Goal: Task Accomplishment & Management: Use online tool/utility

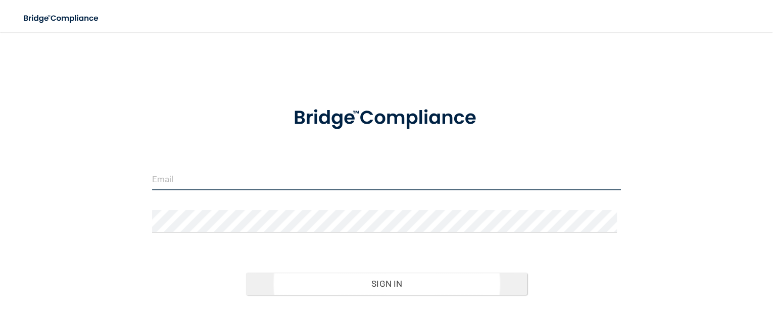
type input "[EMAIL_ADDRESS][DOMAIN_NAME]"
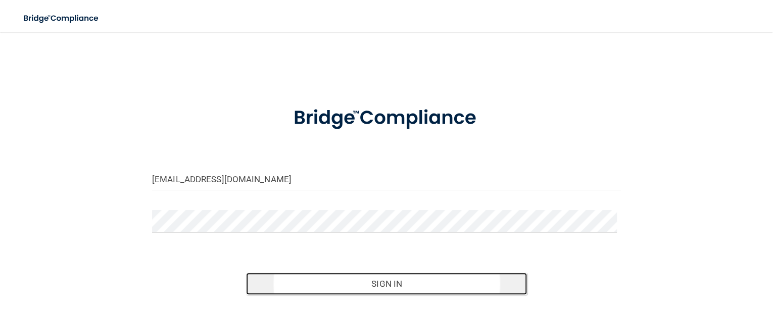
click at [371, 283] on button "Sign In" at bounding box center [387, 284] width 282 height 22
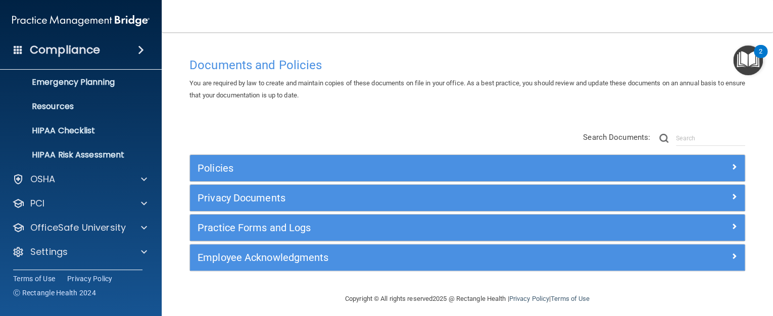
scroll to position [103, 0]
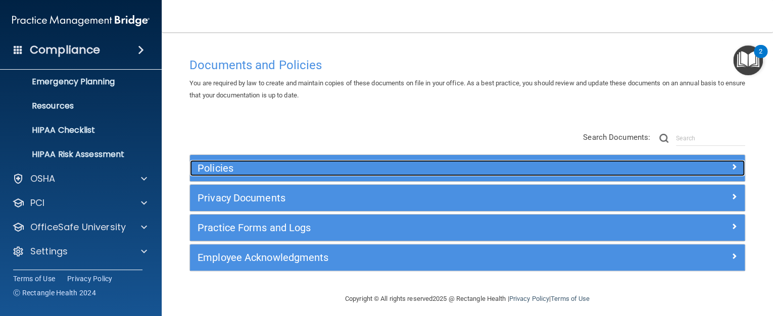
click at [215, 167] on h5 "Policies" at bounding box center [398, 168] width 401 height 11
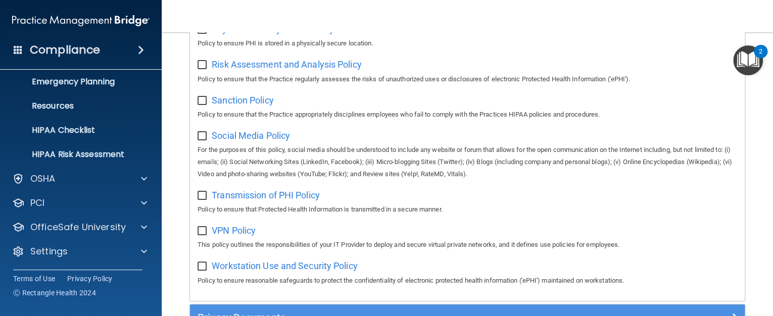
scroll to position [768, 0]
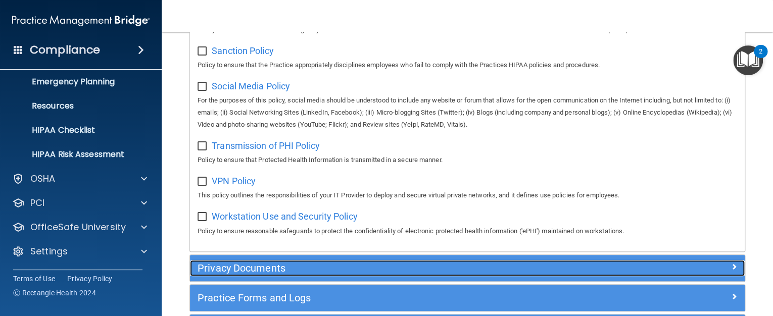
click at [241, 274] on h5 "Privacy Documents" at bounding box center [398, 268] width 401 height 11
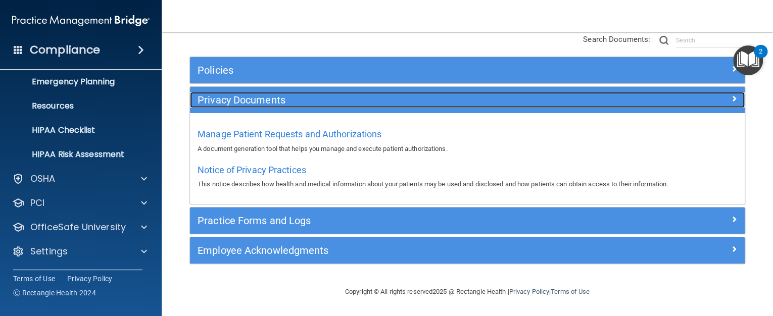
scroll to position [98, 0]
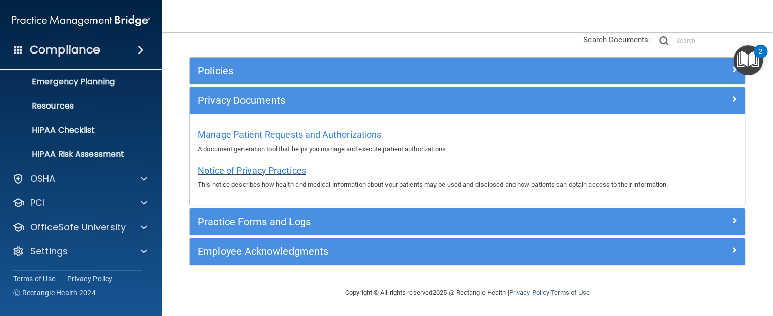
click at [290, 172] on span "Notice of Privacy Practices" at bounding box center [252, 170] width 109 height 11
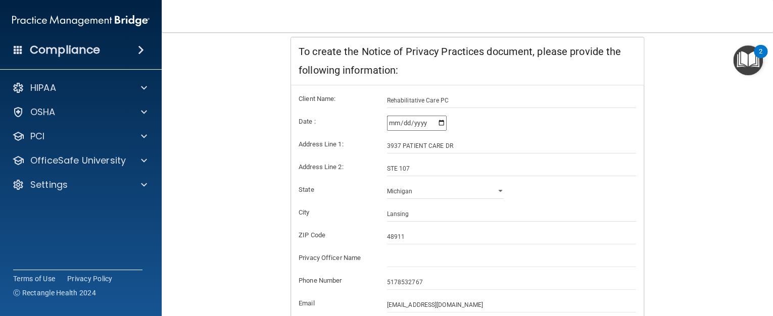
scroll to position [163, 0]
click at [420, 255] on input "text" at bounding box center [512, 260] width 250 height 15
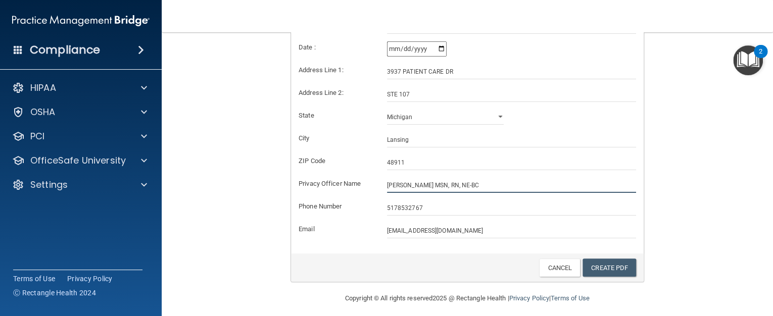
scroll to position [244, 0]
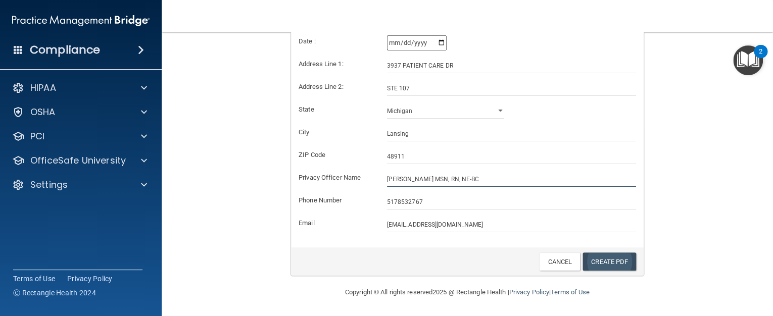
type input "[PERSON_NAME] MSN, RN, NE-BC"
click at [590, 262] on link "Create PDF" at bounding box center [610, 262] width 54 height 19
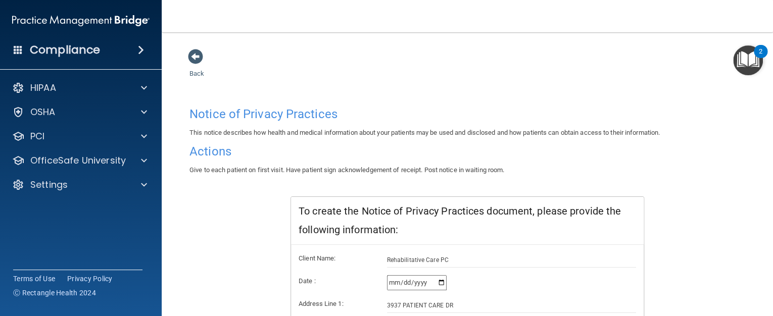
scroll to position [0, 0]
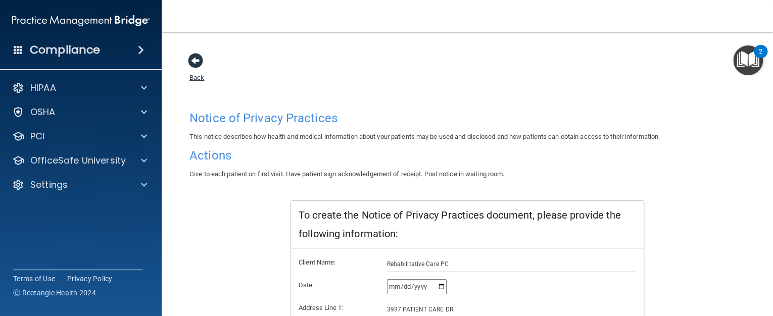
click at [194, 59] on span at bounding box center [195, 60] width 15 height 15
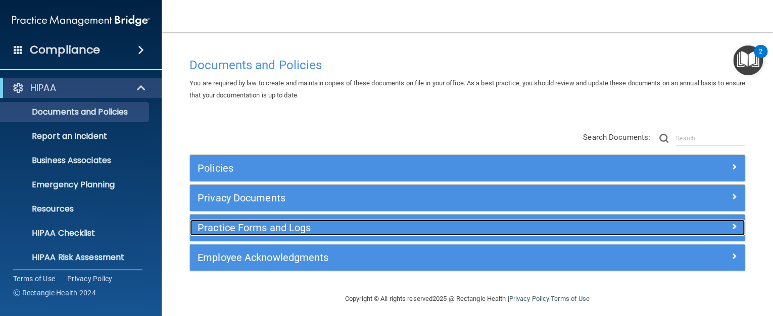
click at [268, 227] on h5 "Practice Forms and Logs" at bounding box center [398, 227] width 401 height 11
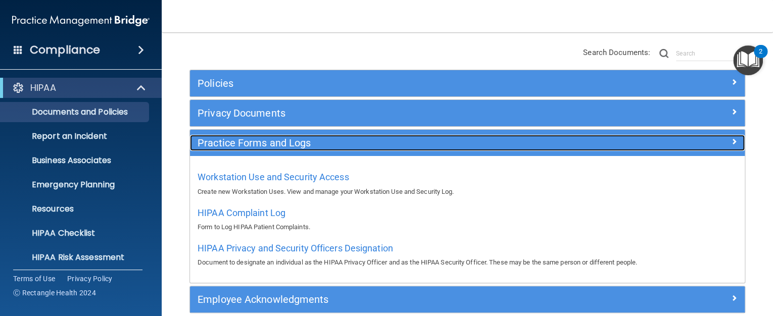
scroll to position [121, 0]
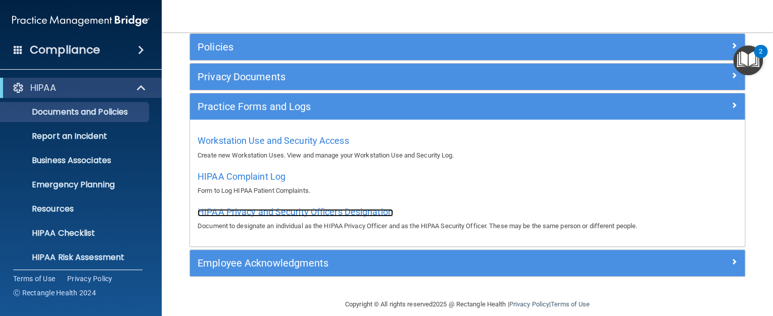
click at [257, 213] on span "HIPAA Privacy and Security Officers Designation" at bounding box center [296, 212] width 196 height 11
